Goal: Information Seeking & Learning: Learn about a topic

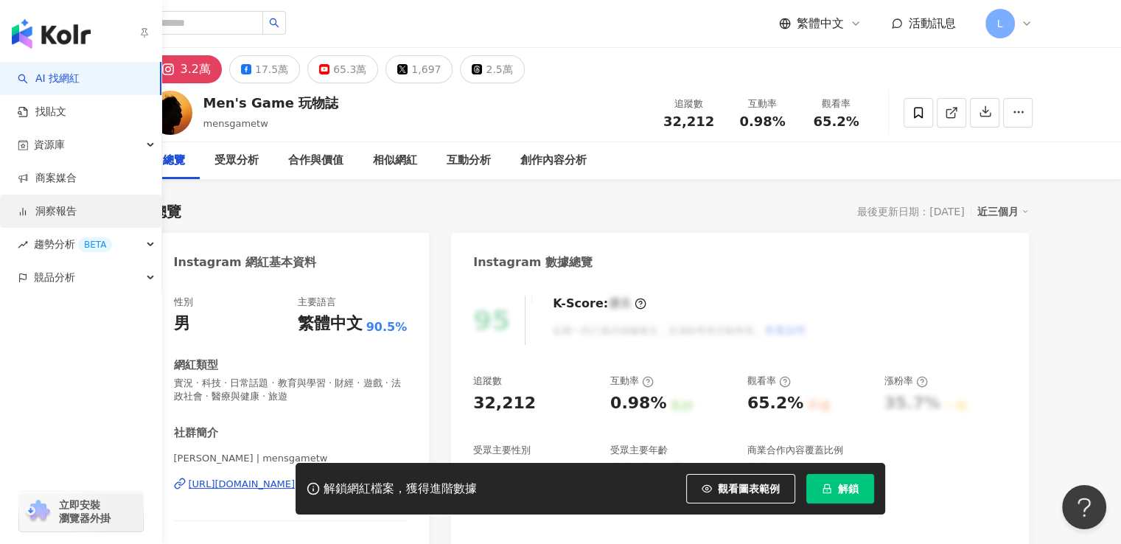
click at [77, 214] on link "洞察報告" at bounding box center [47, 211] width 59 height 15
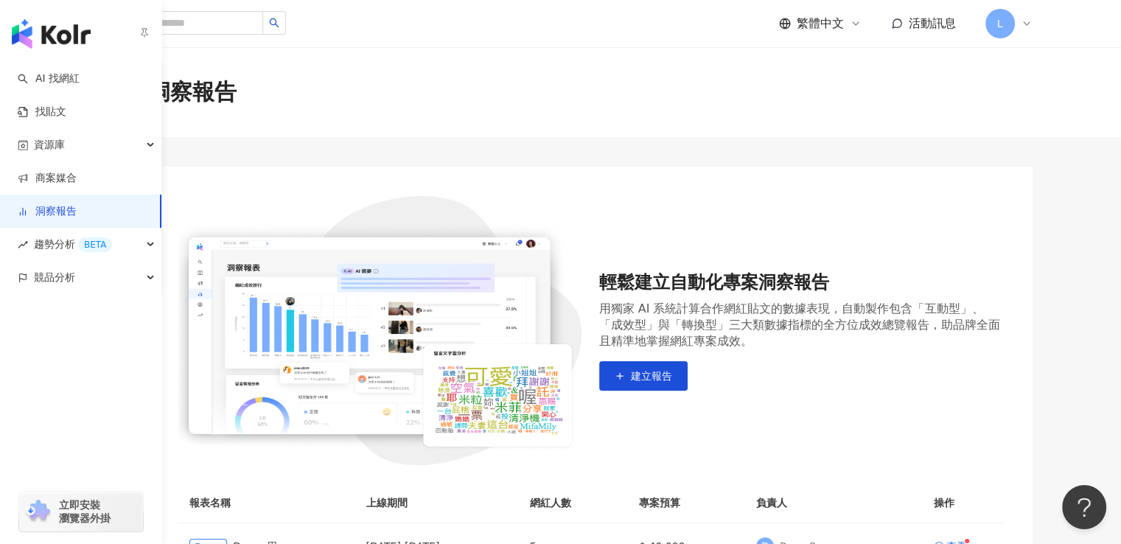
click at [54, 28] on img "button" at bounding box center [51, 33] width 79 height 29
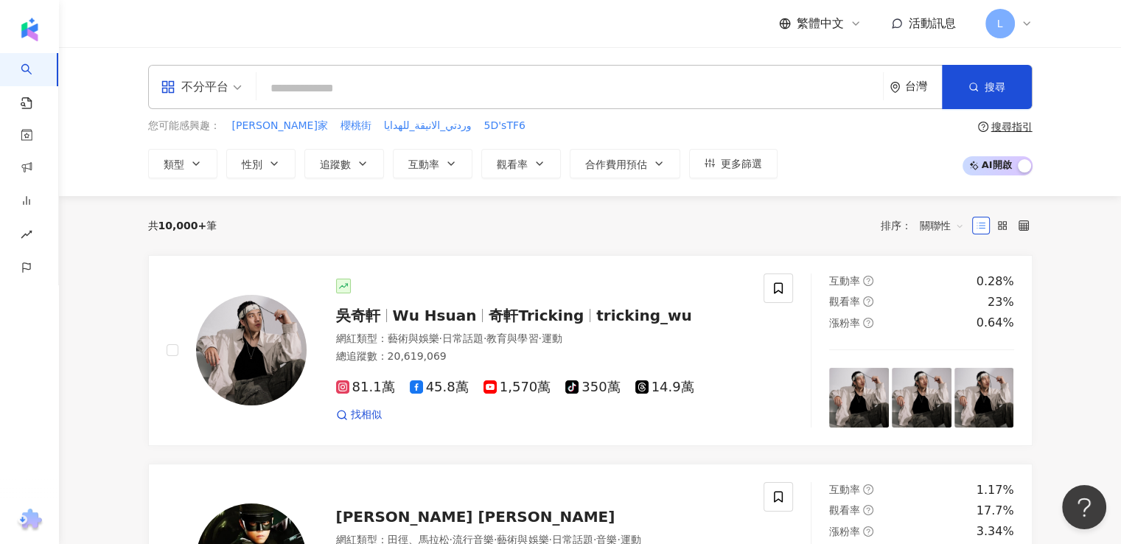
click at [206, 83] on div "不分平台" at bounding box center [195, 87] width 68 height 24
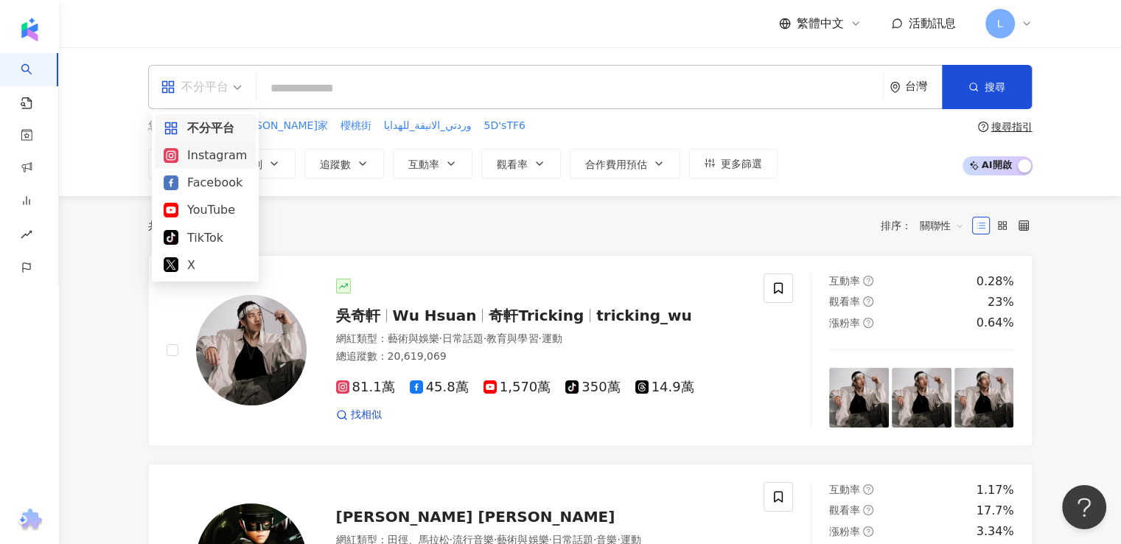
click at [224, 158] on div "Instagram" at bounding box center [205, 155] width 83 height 18
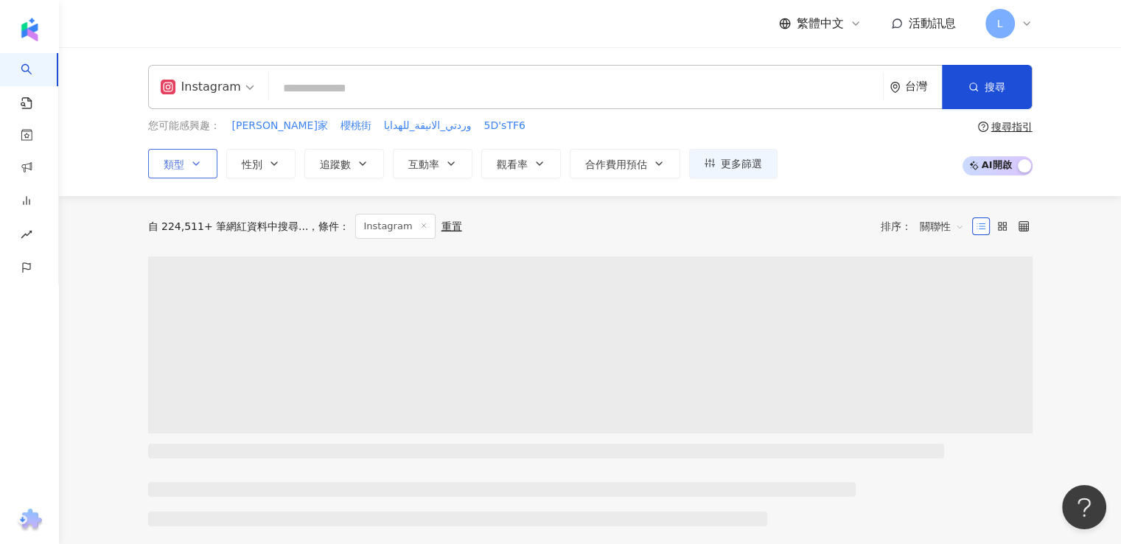
click at [200, 158] on icon "button" at bounding box center [196, 164] width 12 height 12
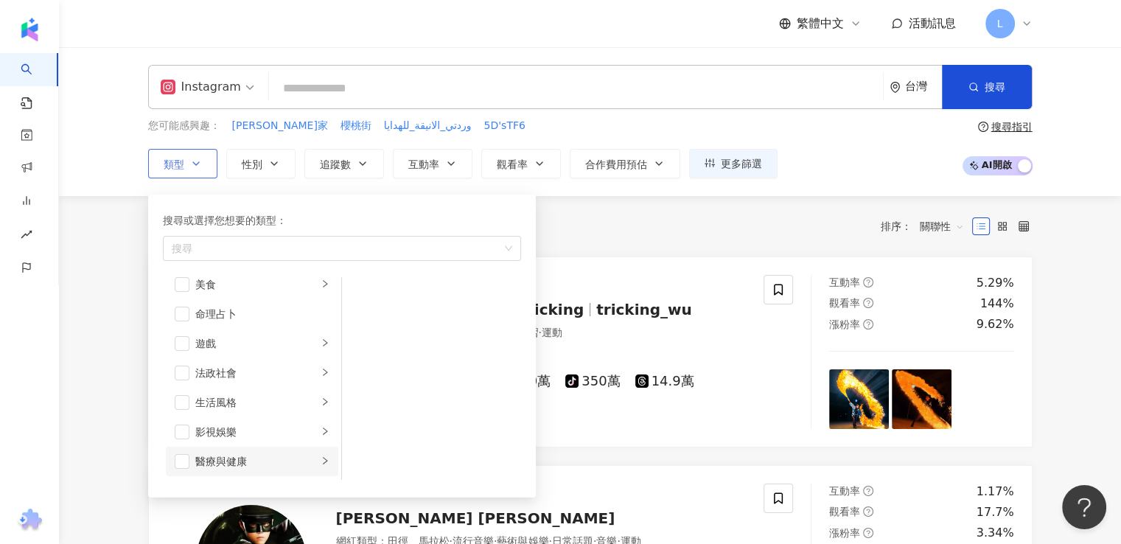
scroll to position [295, 0]
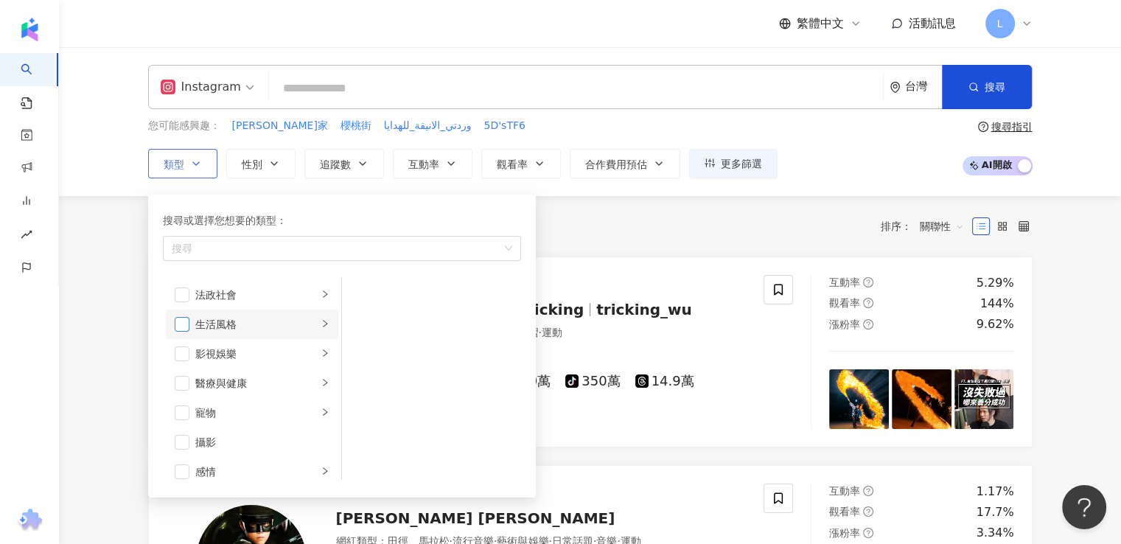
click at [183, 325] on span "button" at bounding box center [182, 324] width 15 height 15
click at [614, 221] on div "共 10,000+ 筆 條件 ： Instagram 重置 排序： 關聯性" at bounding box center [590, 226] width 884 height 25
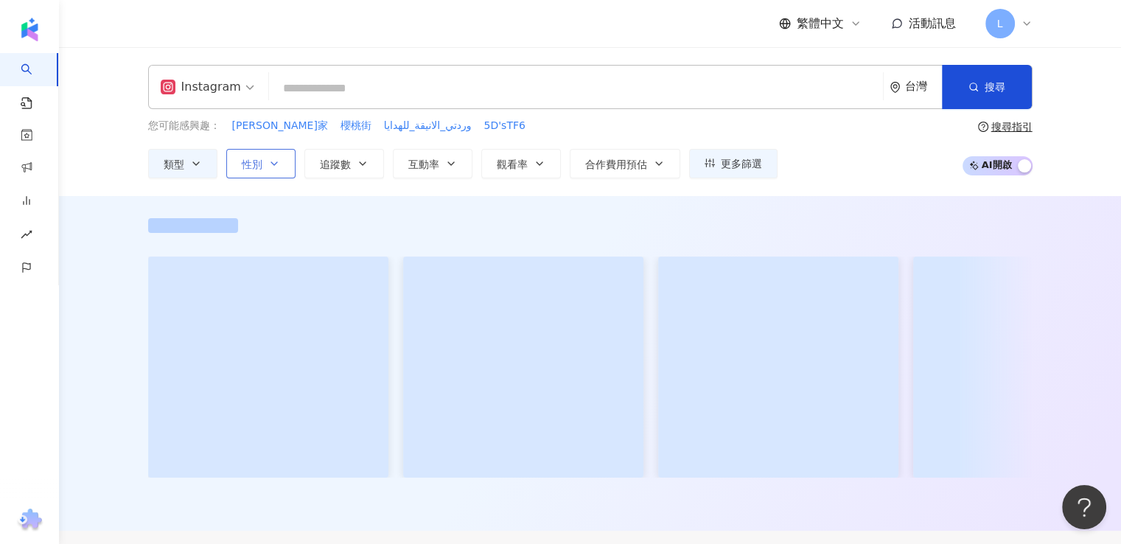
click at [228, 151] on button "性別" at bounding box center [260, 163] width 69 height 29
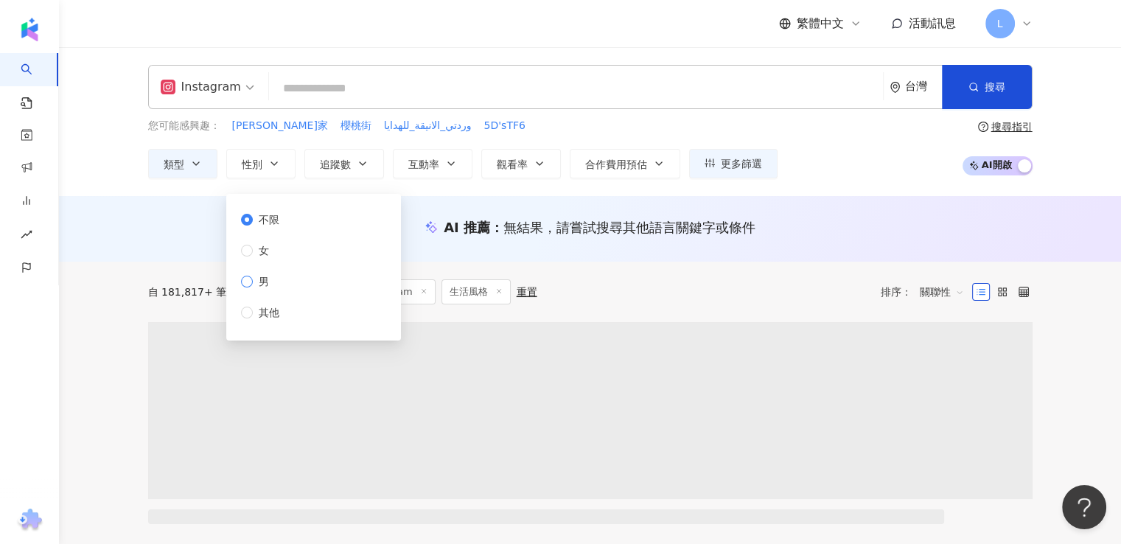
click at [261, 278] on span "男" at bounding box center [264, 281] width 22 height 16
click at [111, 239] on div "AI 推薦 ： 無結果，請嘗試搜尋其他語言關鍵字或條件" at bounding box center [590, 229] width 1062 height 66
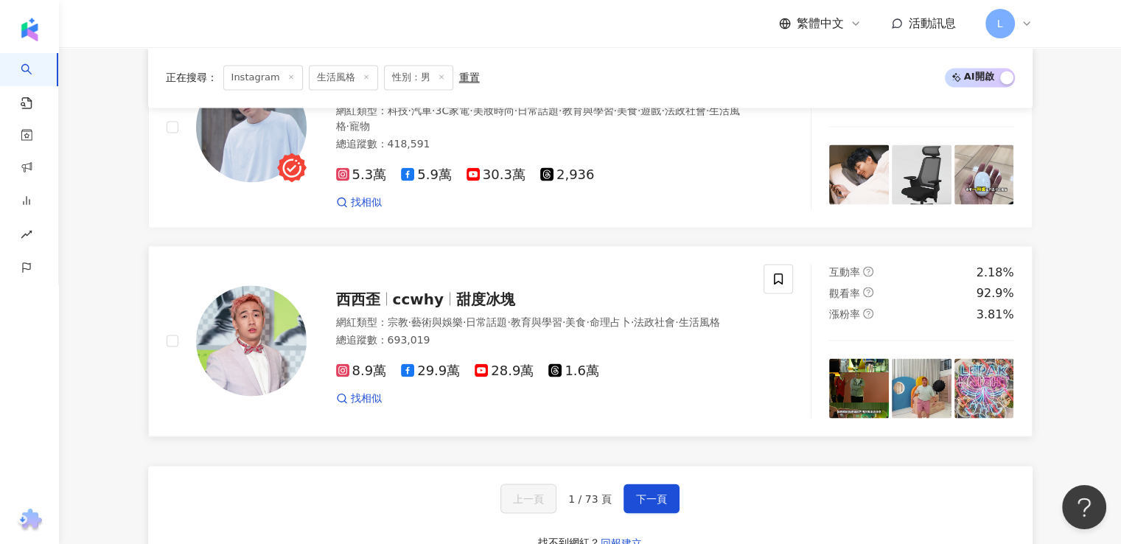
scroll to position [2800, 0]
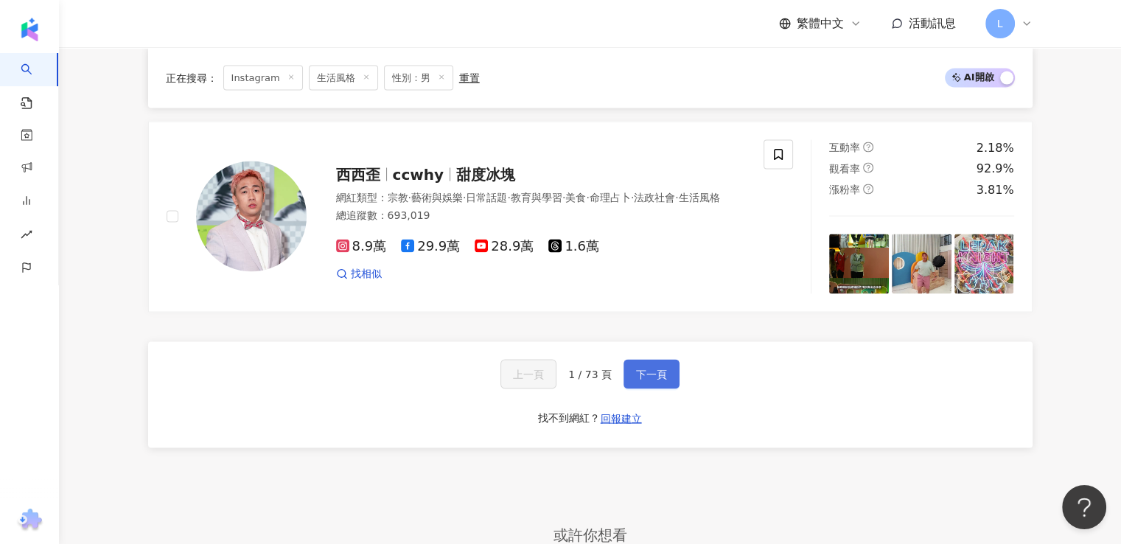
click at [636, 374] on span "下一頁" at bounding box center [651, 374] width 31 height 12
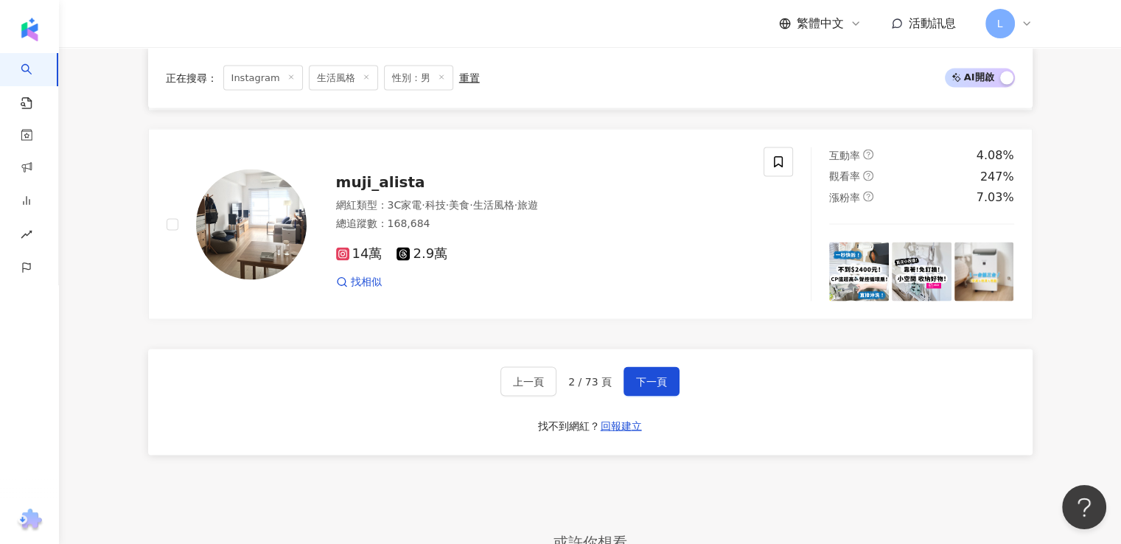
scroll to position [2876, 0]
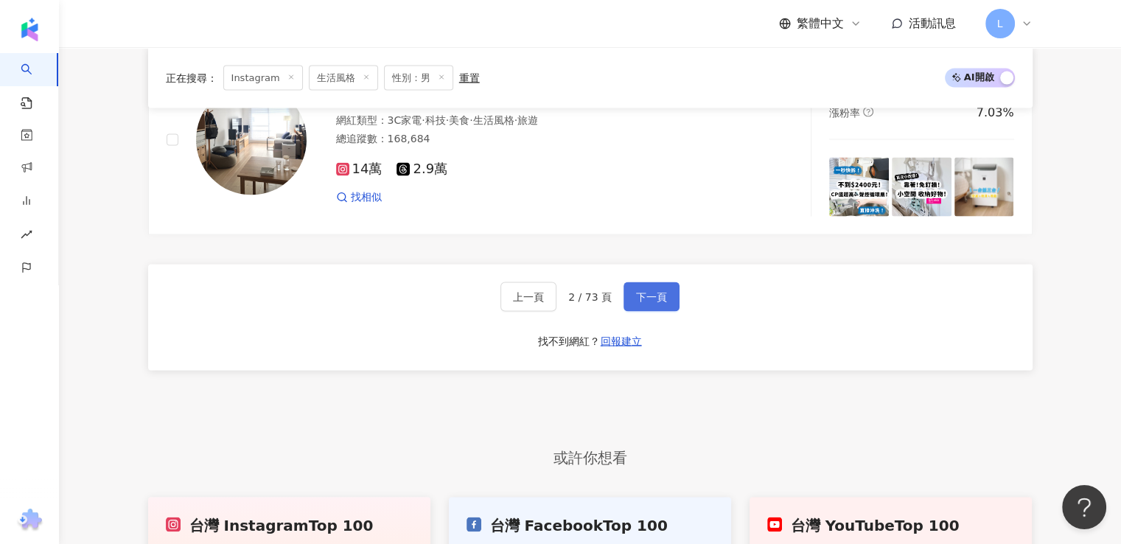
click at [640, 302] on span "下一頁" at bounding box center [651, 297] width 31 height 12
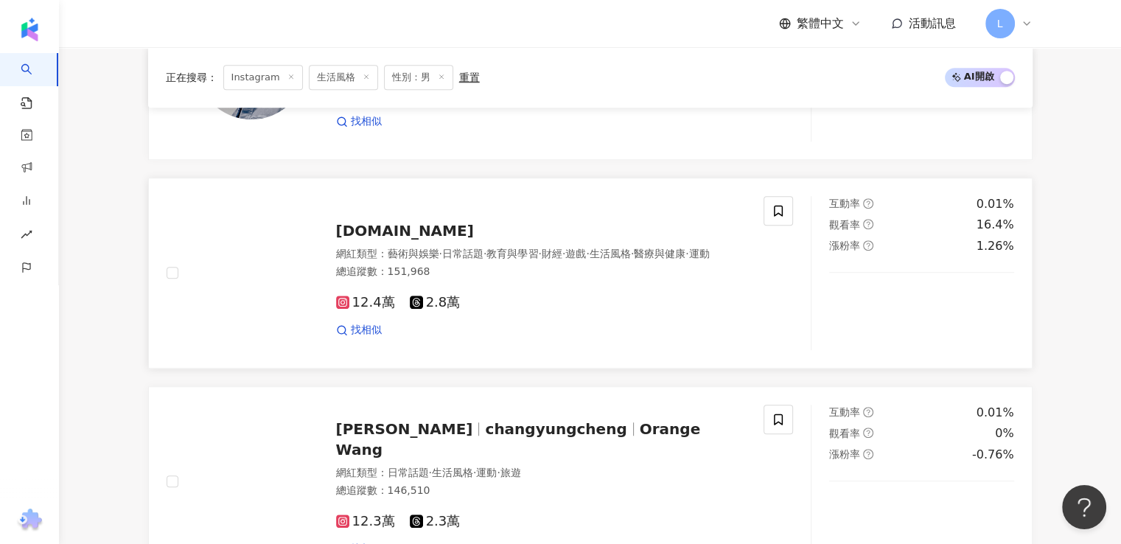
scroll to position [958, 0]
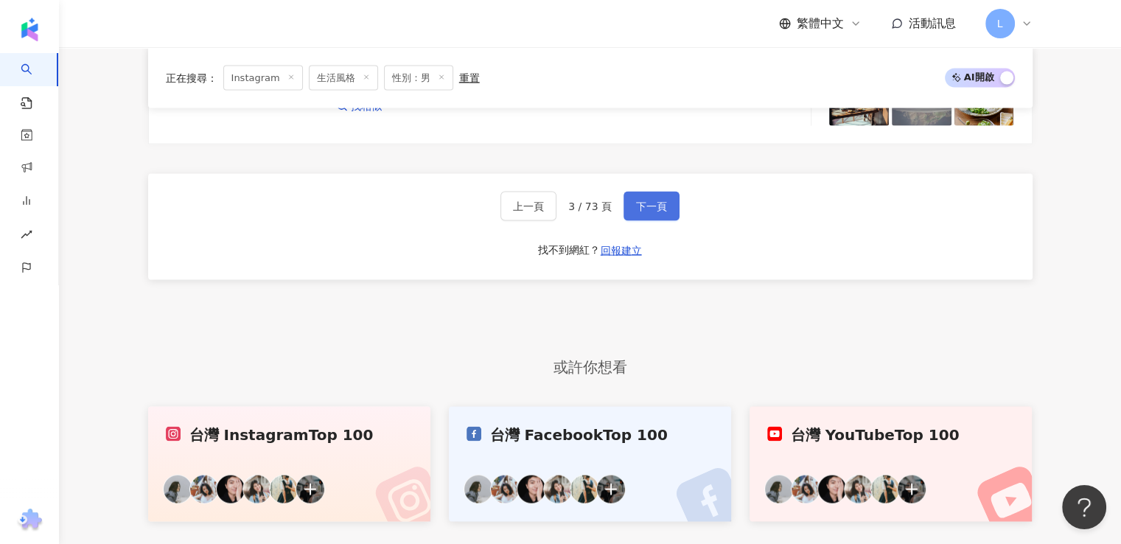
click at [641, 212] on span "下一頁" at bounding box center [651, 206] width 31 height 12
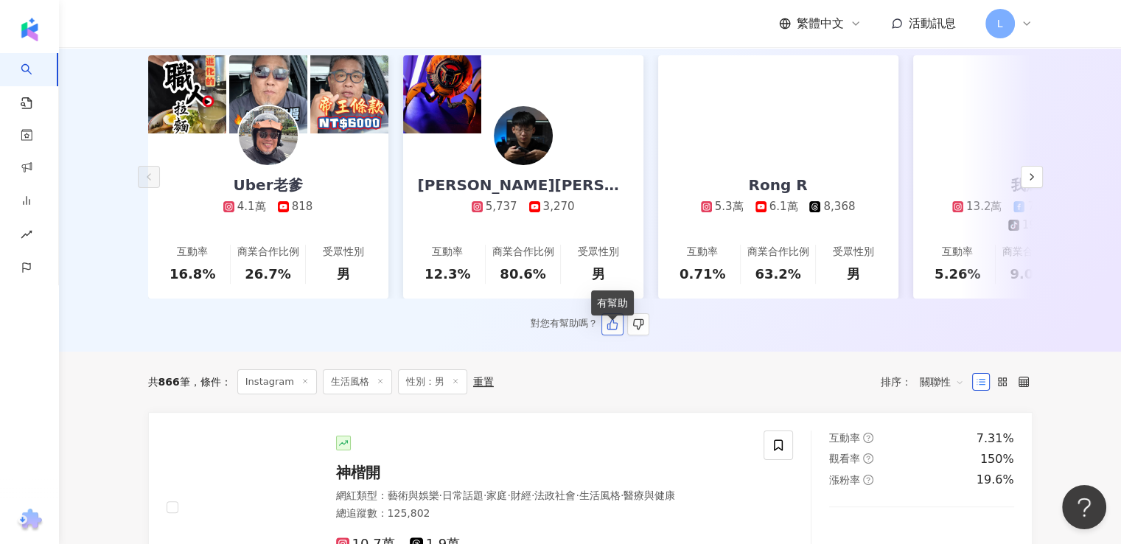
scroll to position [74, 0]
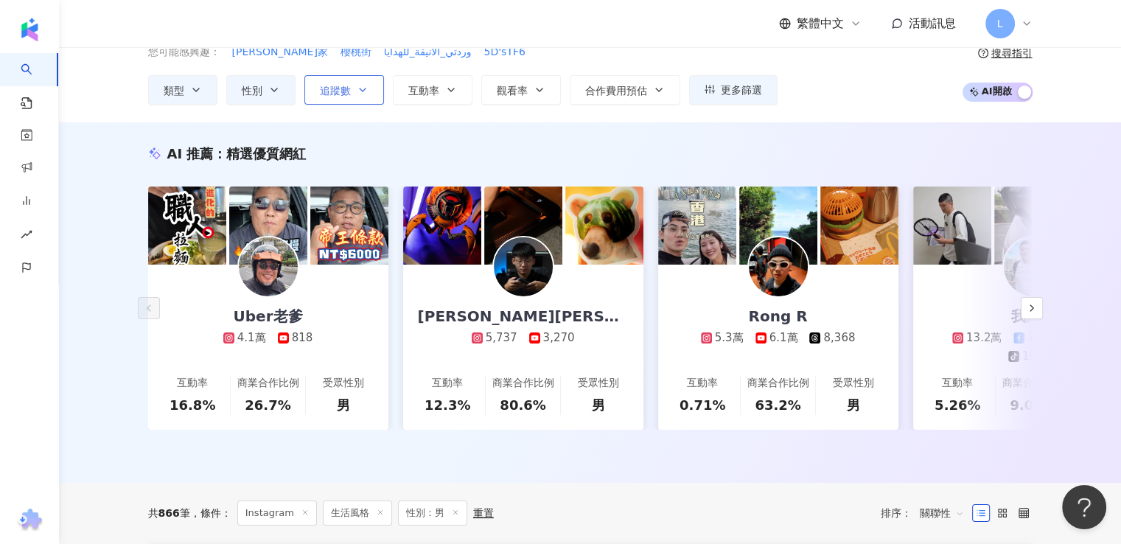
click at [338, 99] on button "追蹤數" at bounding box center [344, 89] width 80 height 29
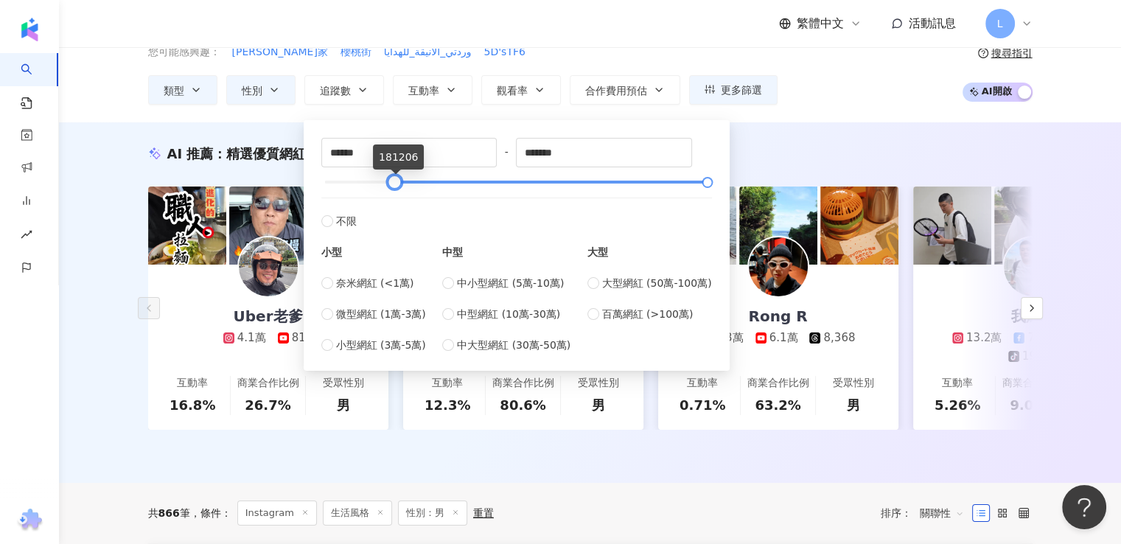
type input "******"
drag, startPoint x: 330, startPoint y: 179, endPoint x: 399, endPoint y: 188, distance: 69.8
click at [399, 186] on div at bounding box center [394, 182] width 8 height 8
click at [810, 145] on div "AI 推薦 ： 精選優質網紅" at bounding box center [590, 153] width 884 height 18
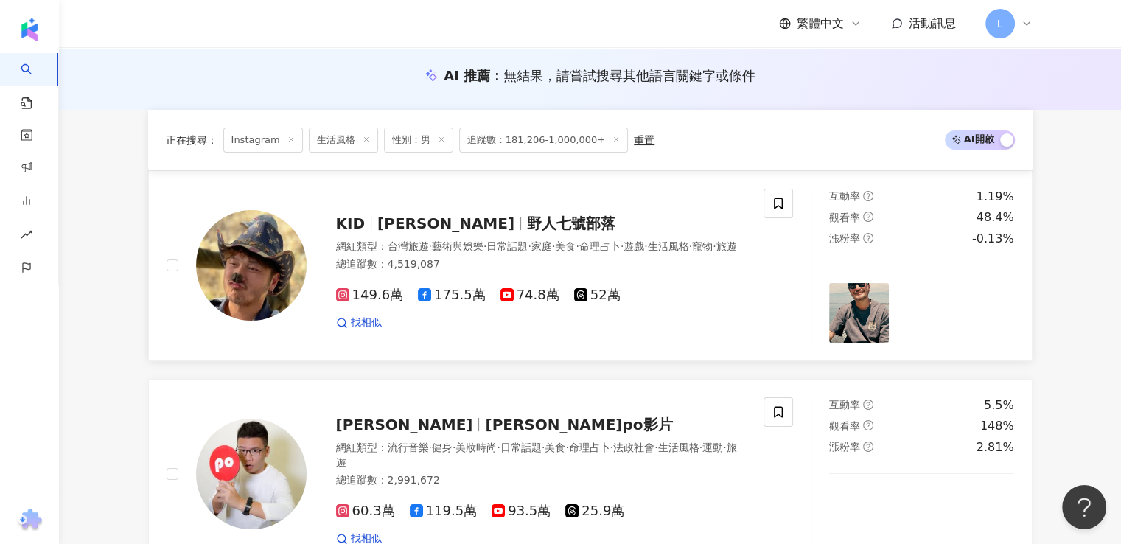
scroll to position [147, 0]
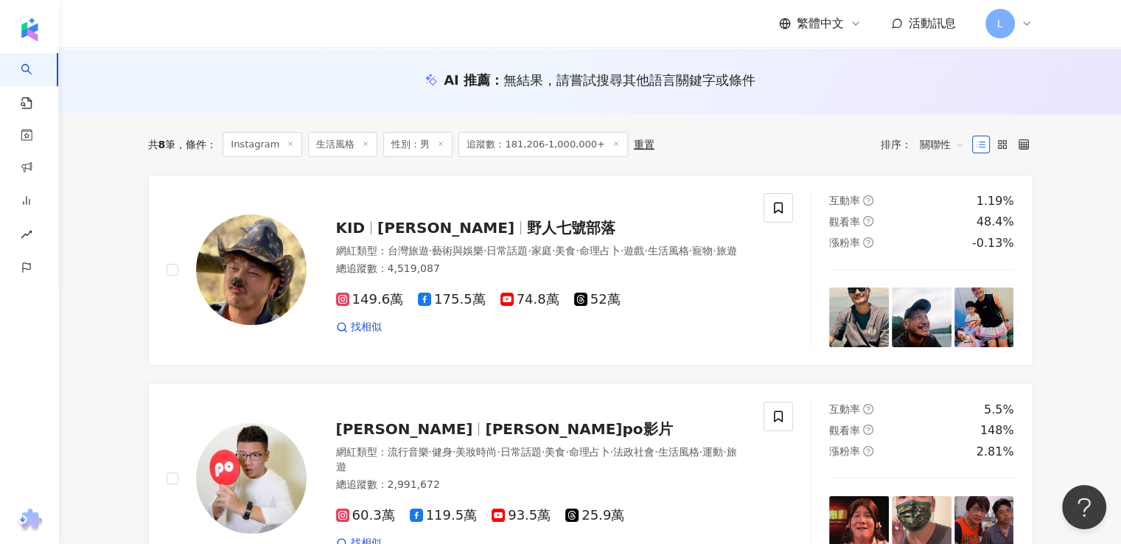
click at [364, 145] on line at bounding box center [366, 143] width 4 height 4
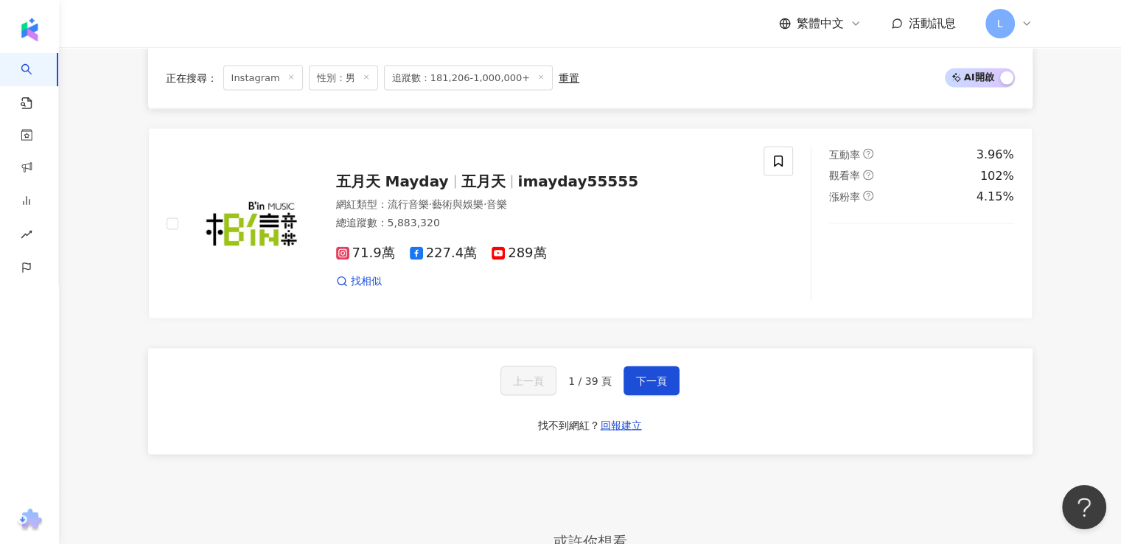
scroll to position [2800, 0]
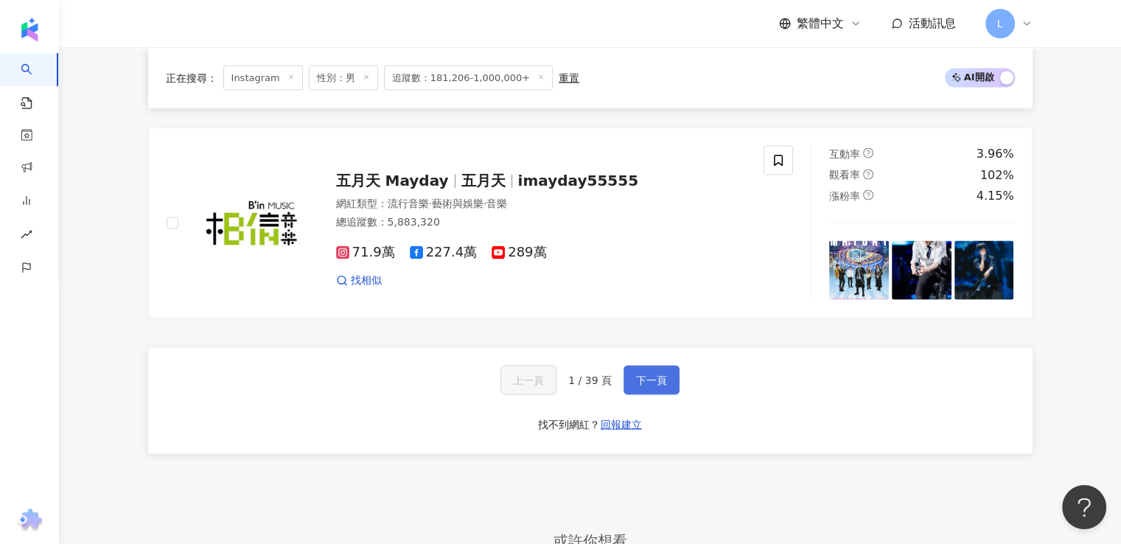
click at [638, 374] on span "下一頁" at bounding box center [651, 380] width 31 height 12
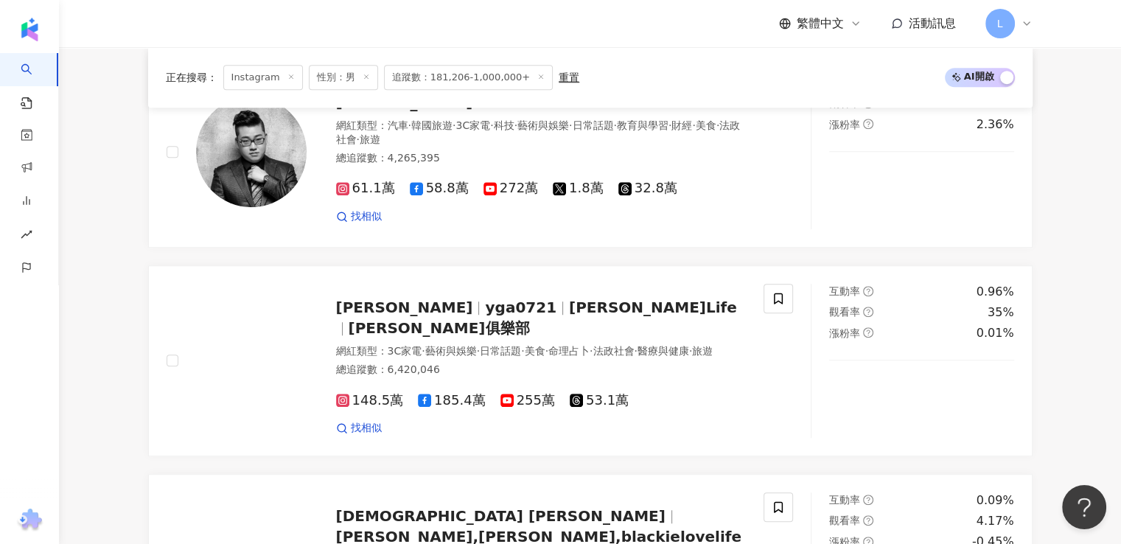
scroll to position [920, 0]
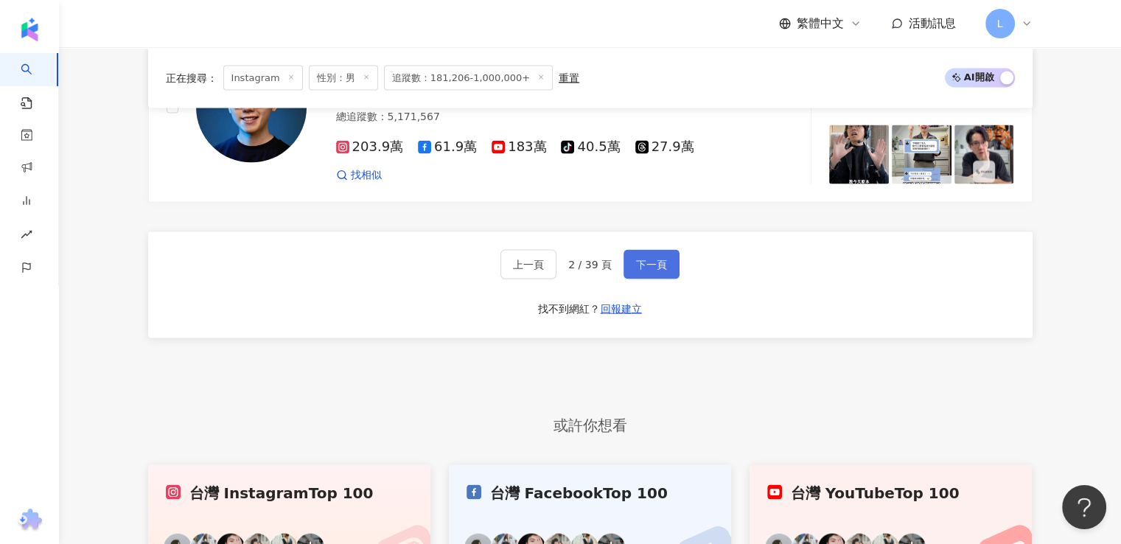
click at [636, 259] on span "下一頁" at bounding box center [651, 265] width 31 height 12
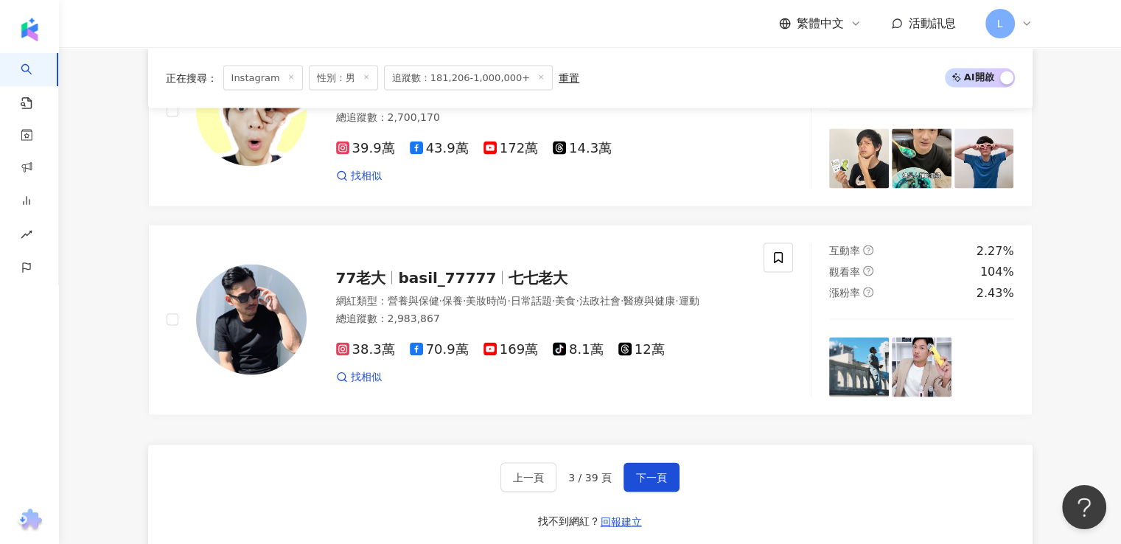
scroll to position [2767, 0]
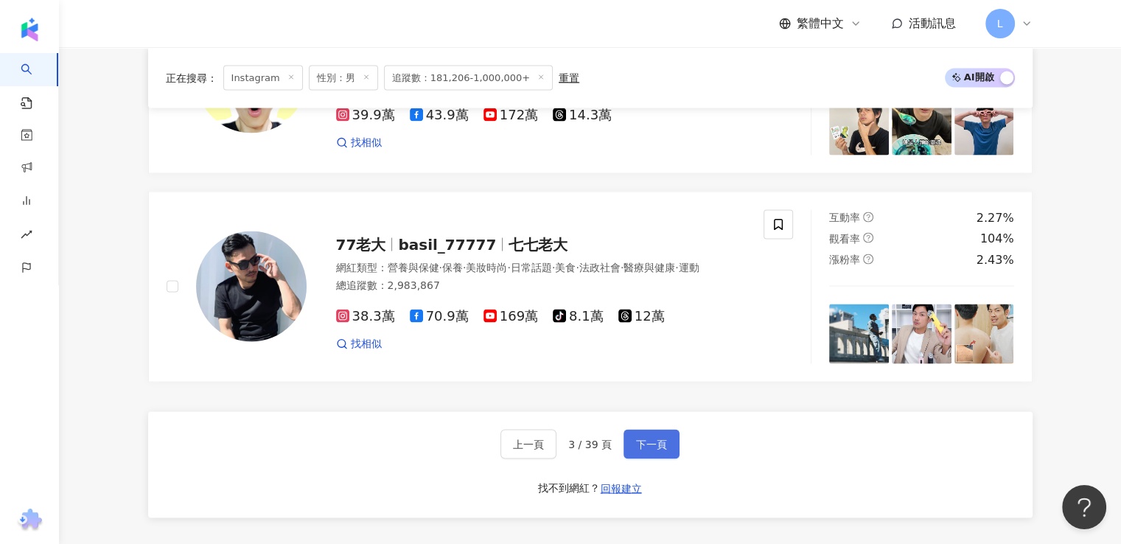
click at [632, 429] on button "下一頁" at bounding box center [651, 443] width 56 height 29
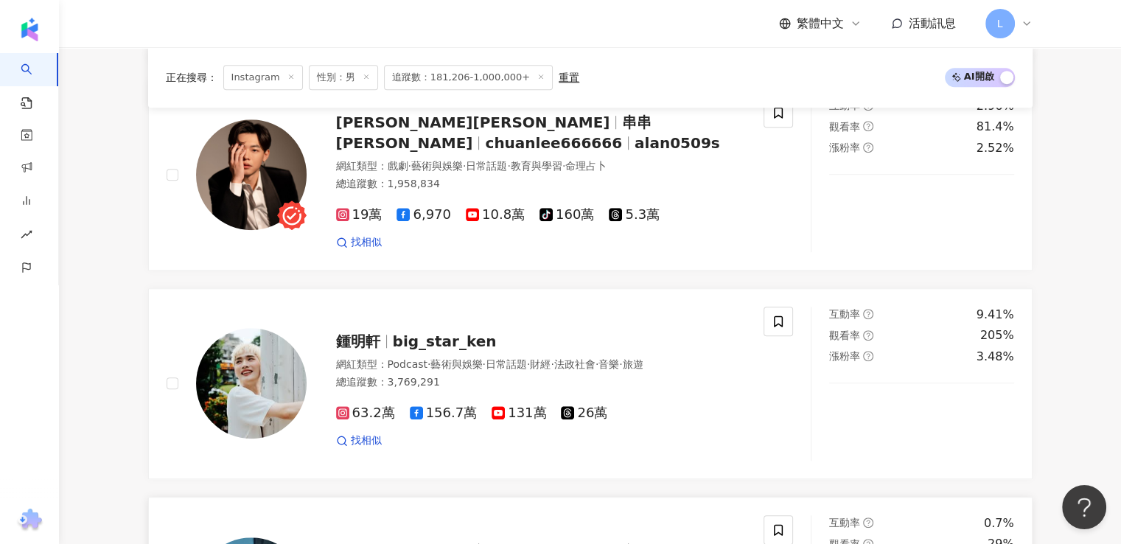
scroll to position [1157, 0]
